Goal: Task Accomplishment & Management: Use online tool/utility

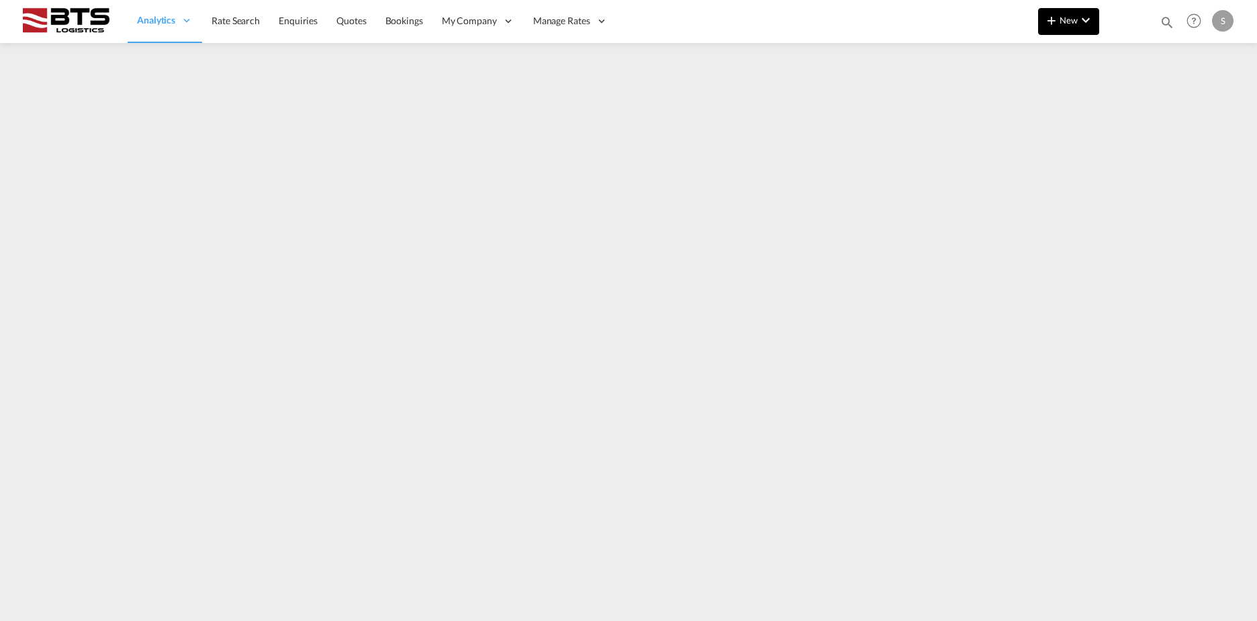
click at [1078, 15] on md-icon "icon-chevron-down" at bounding box center [1086, 20] width 16 height 16
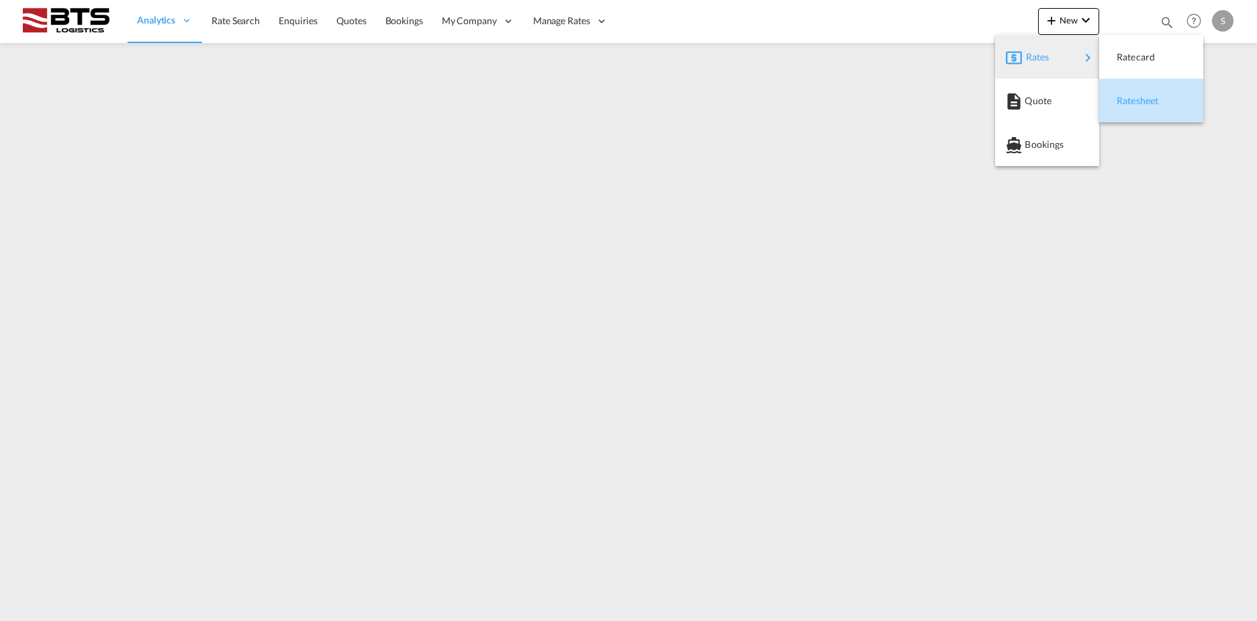
click at [1168, 95] on div "Ratesheet" at bounding box center [1151, 101] width 83 height 34
